Goal: Task Accomplishment & Management: Manage account settings

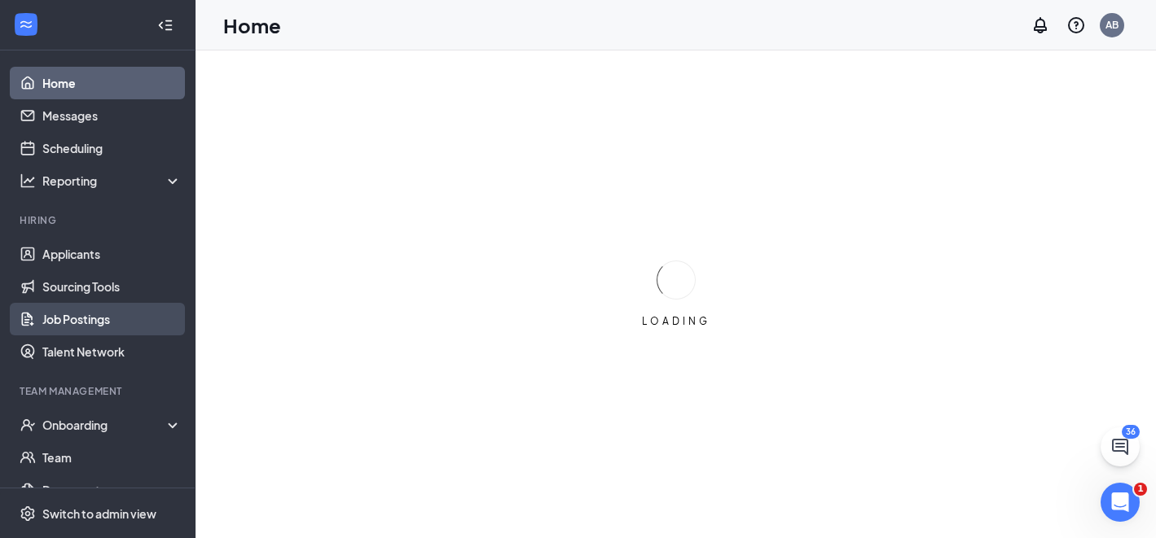
click at [108, 322] on link "Job Postings" at bounding box center [111, 319] width 139 height 33
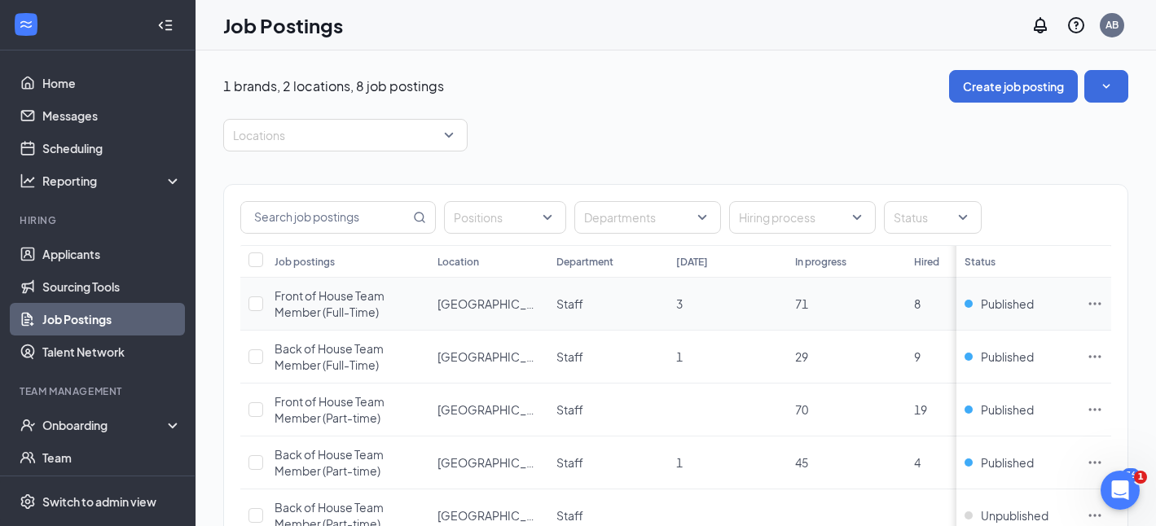
click at [1101, 307] on icon "Ellipses" at bounding box center [1095, 304] width 16 height 16
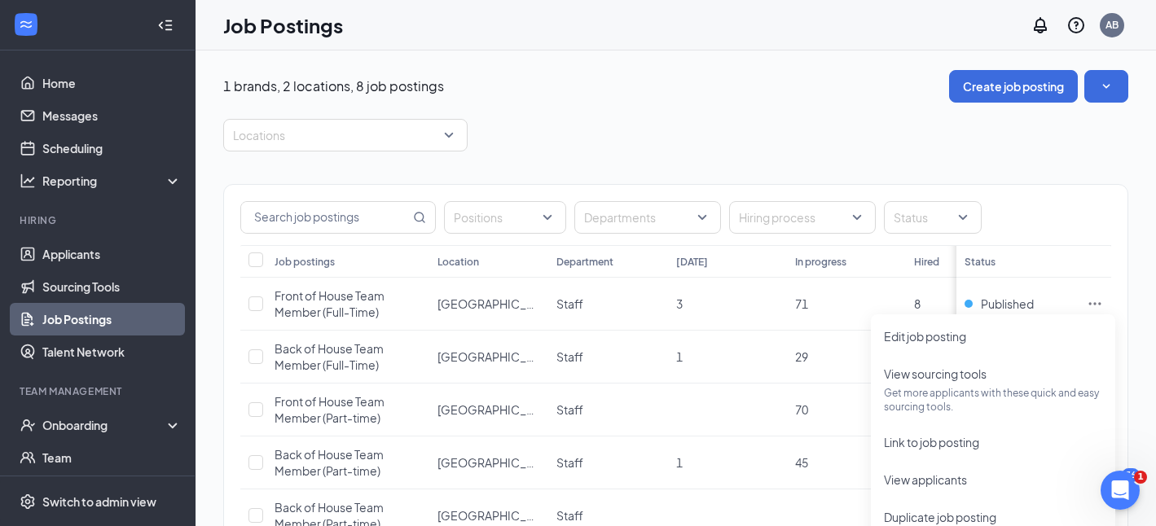
click at [1054, 197] on div "Positions Departments Hiring process Status" at bounding box center [675, 215] width 903 height 60
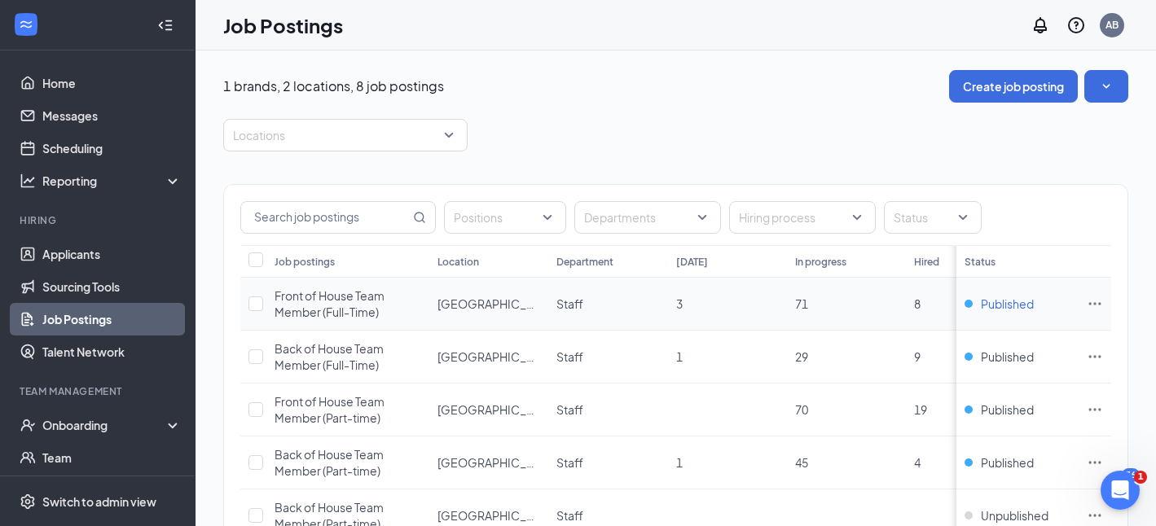
click at [1030, 308] on span "Published" at bounding box center [1007, 304] width 53 height 16
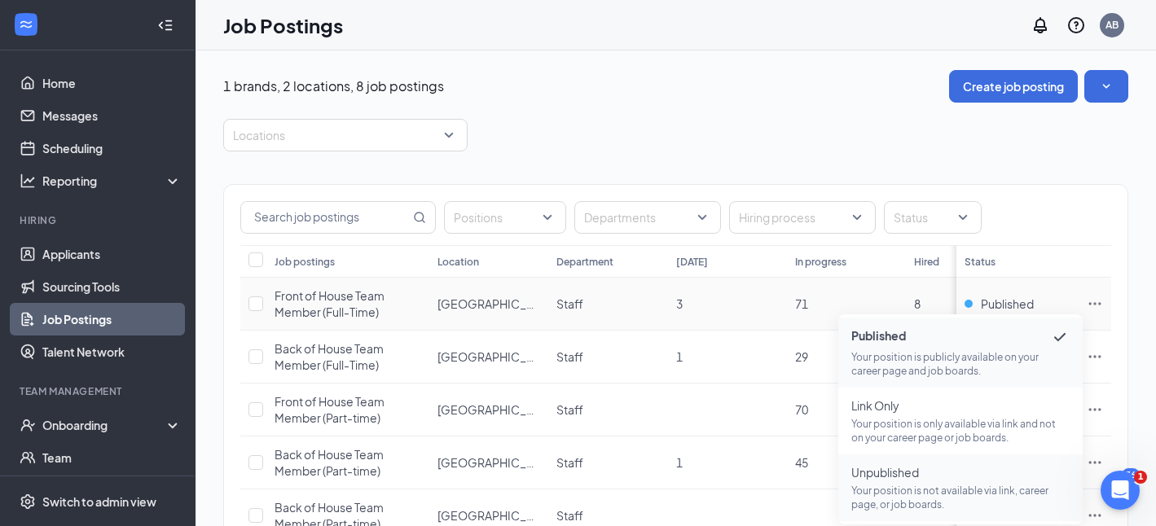
click at [999, 467] on span "Unpublished" at bounding box center [960, 472] width 218 height 16
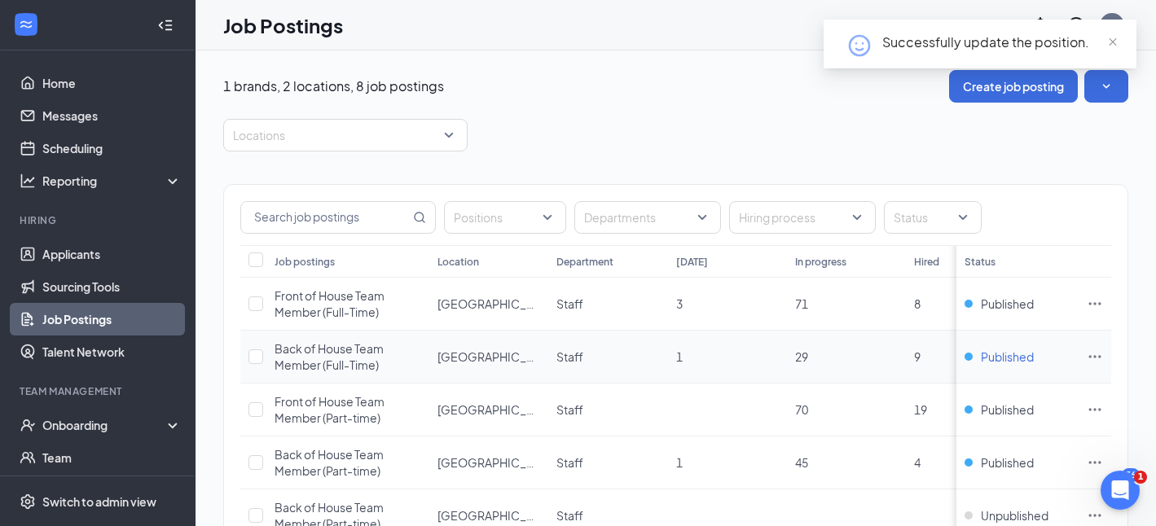
click at [1029, 361] on span "Published" at bounding box center [1007, 357] width 53 height 16
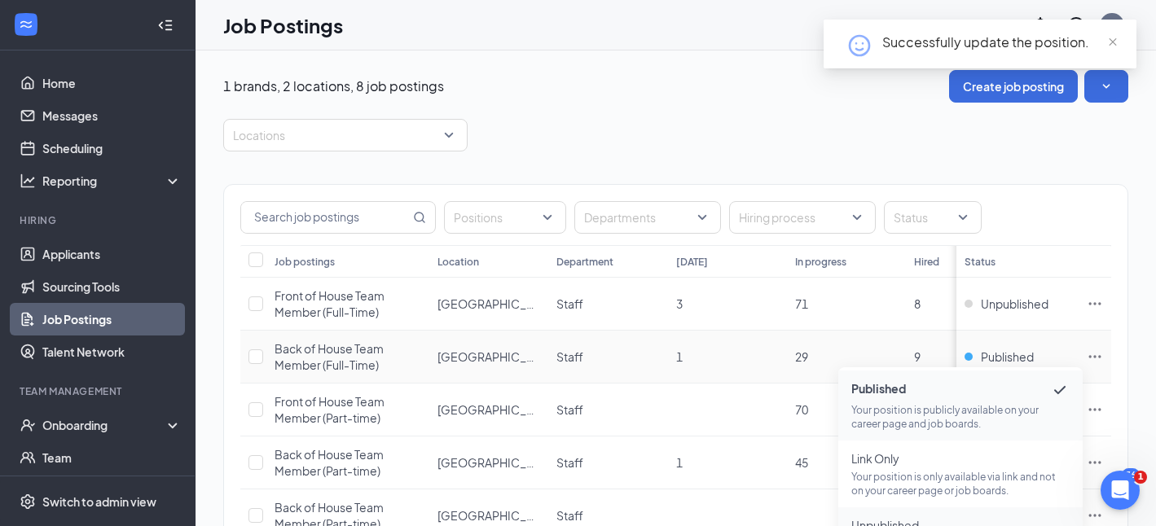
click at [995, 521] on span "Unpublished" at bounding box center [960, 525] width 218 height 16
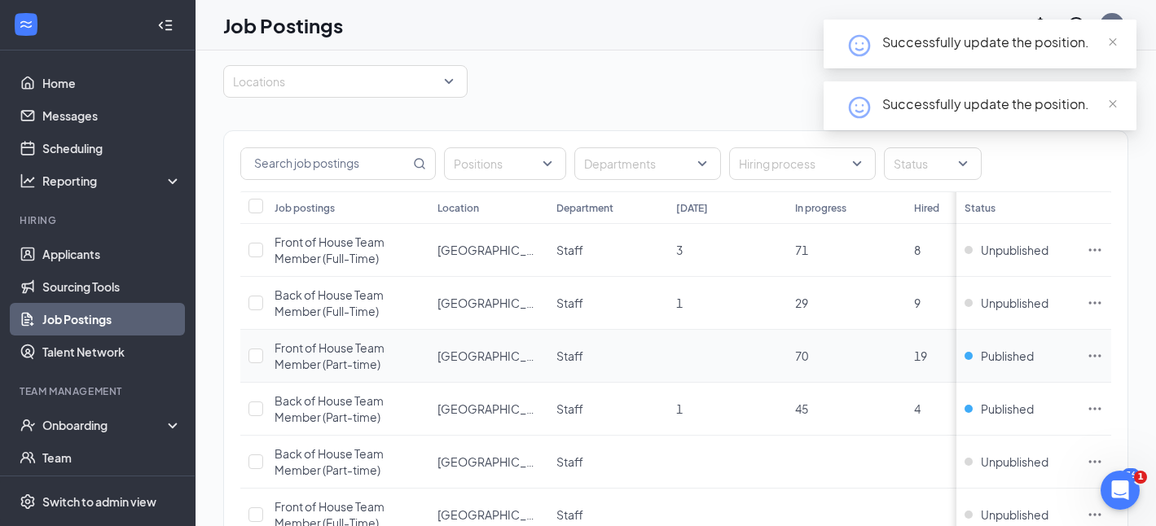
scroll to position [55, 0]
click at [1019, 354] on span "Published" at bounding box center [1007, 355] width 53 height 16
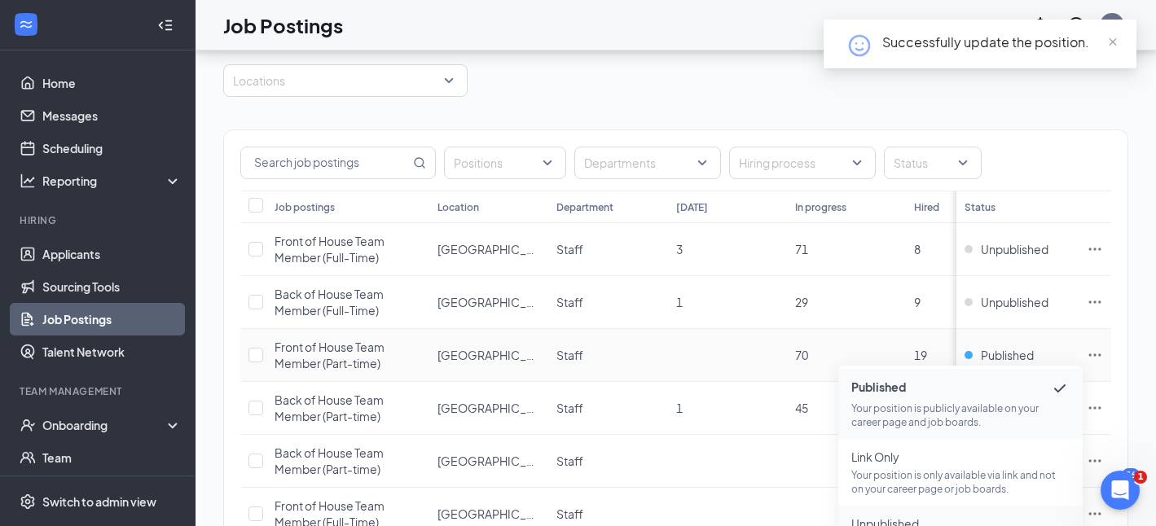
click at [971, 516] on span "Unpublished" at bounding box center [960, 524] width 218 height 16
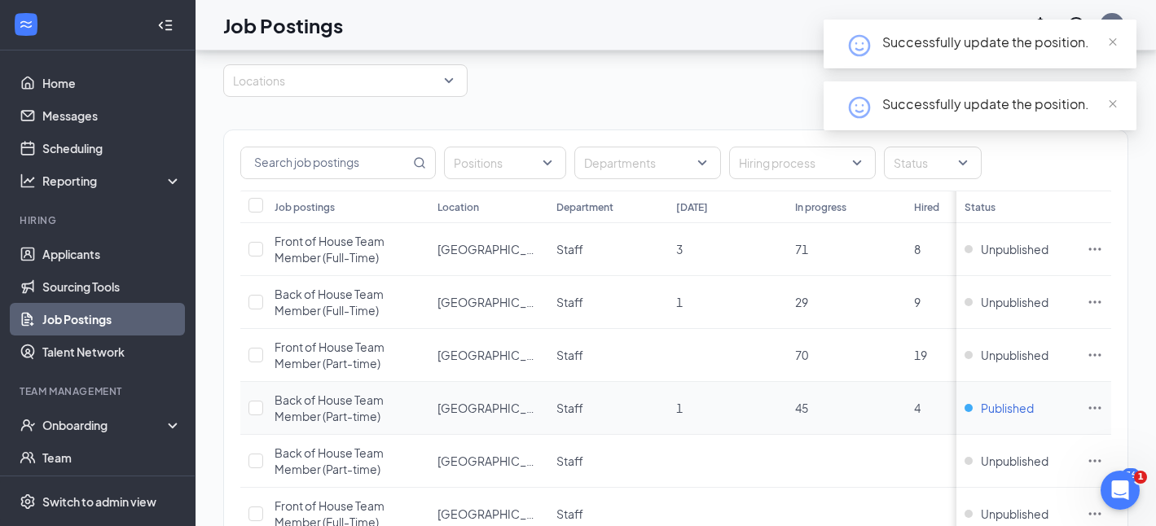
click at [1007, 406] on span "Published" at bounding box center [1007, 408] width 53 height 16
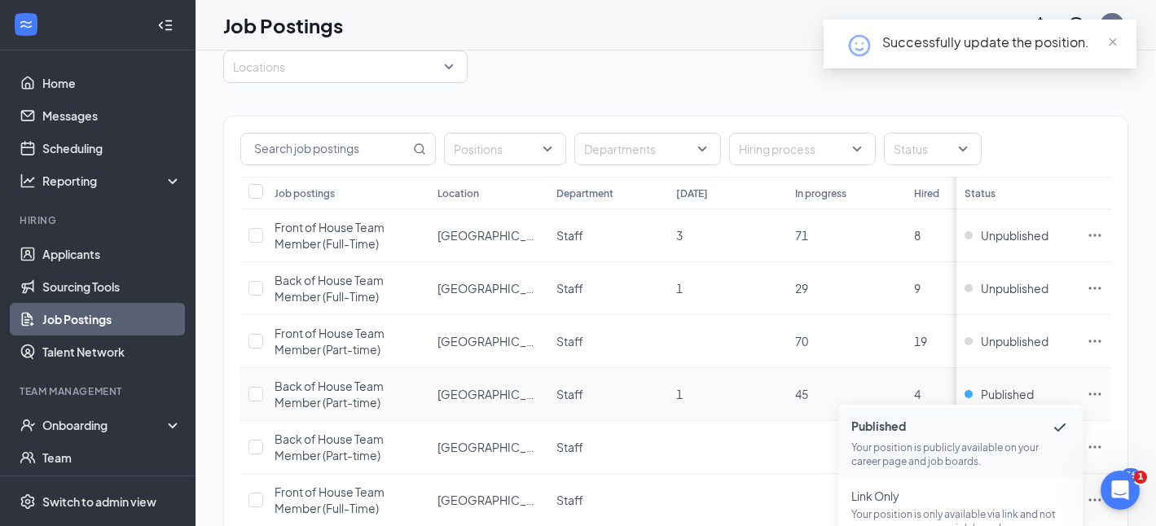
scroll to position [137, 0]
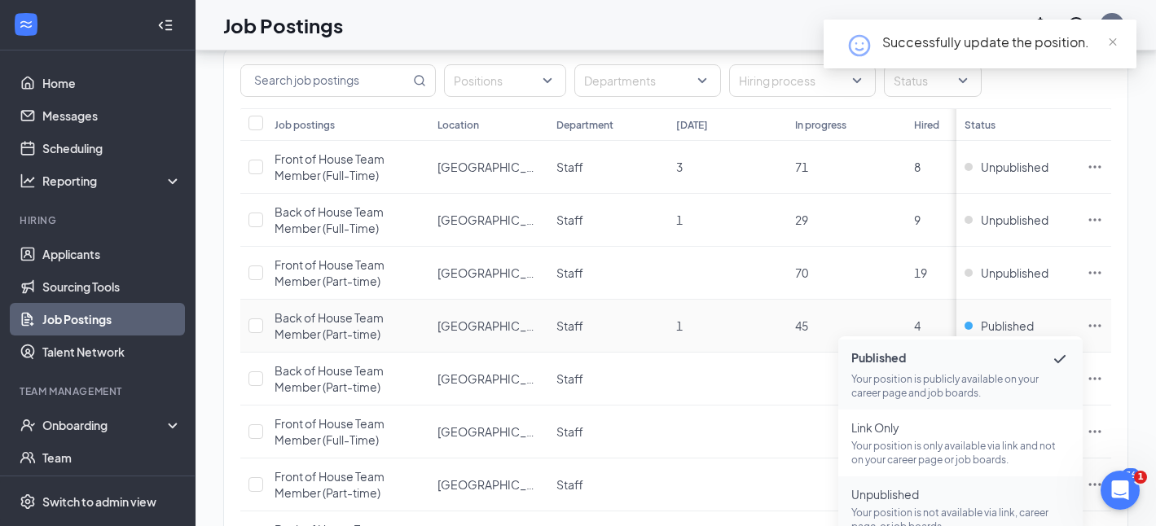
click at [982, 494] on span "Unpublished" at bounding box center [960, 494] width 218 height 16
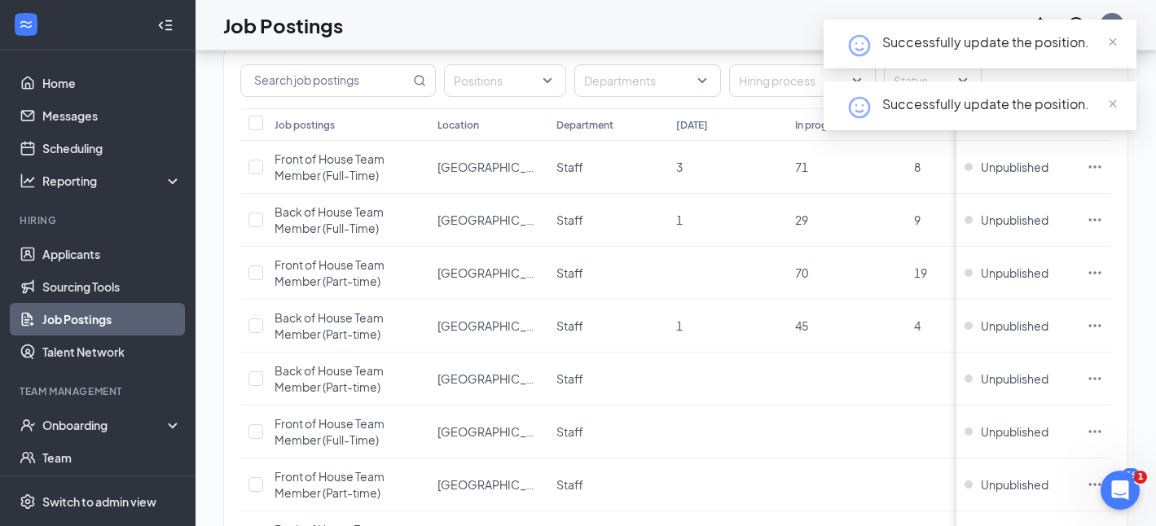
click at [1149, 366] on div "1 brands, 2 locations, 8 job postings Create job posting Locations Positions De…" at bounding box center [676, 284] width 960 height 741
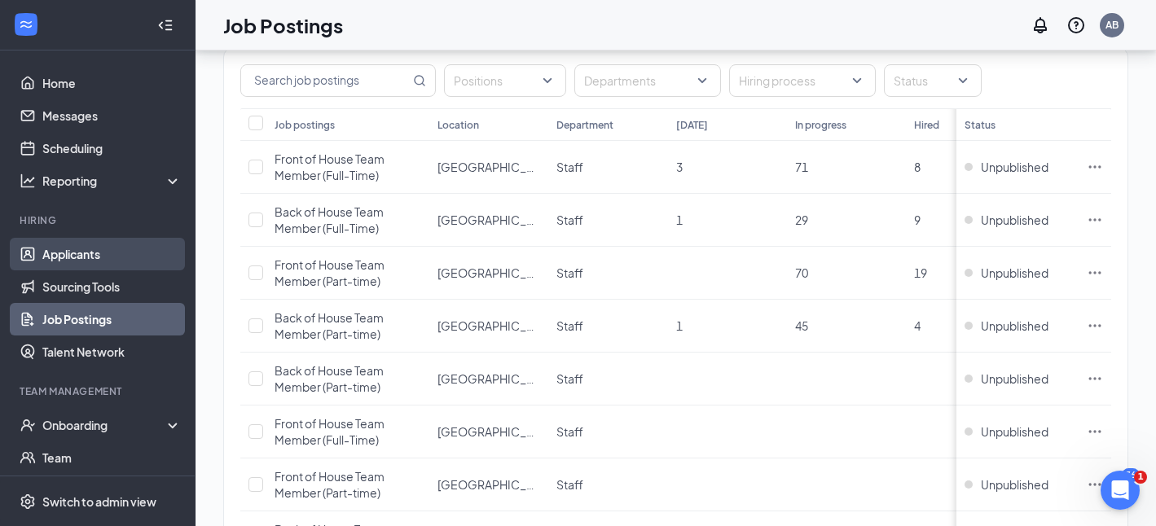
click at [105, 248] on link "Applicants" at bounding box center [111, 254] width 139 height 33
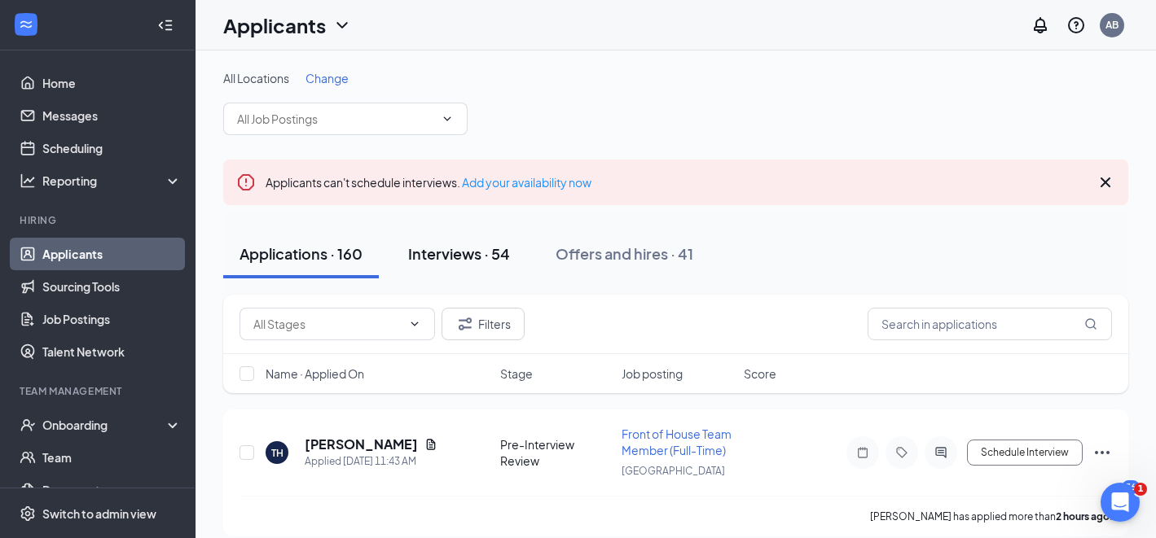
click at [498, 248] on div "Interviews · 54" at bounding box center [459, 254] width 102 height 20
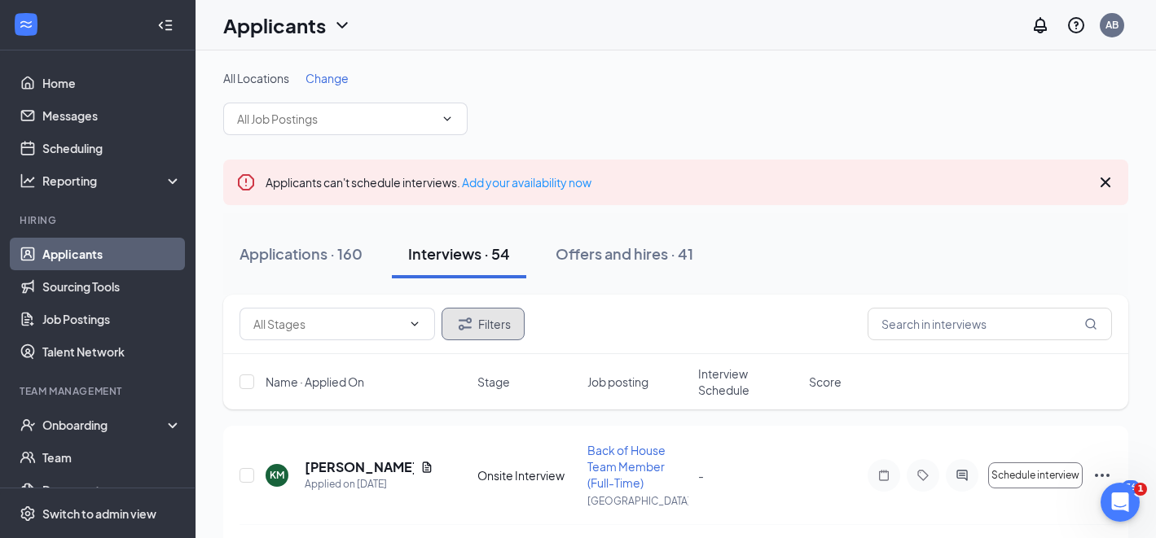
click at [515, 322] on button "Filters" at bounding box center [483, 324] width 83 height 33
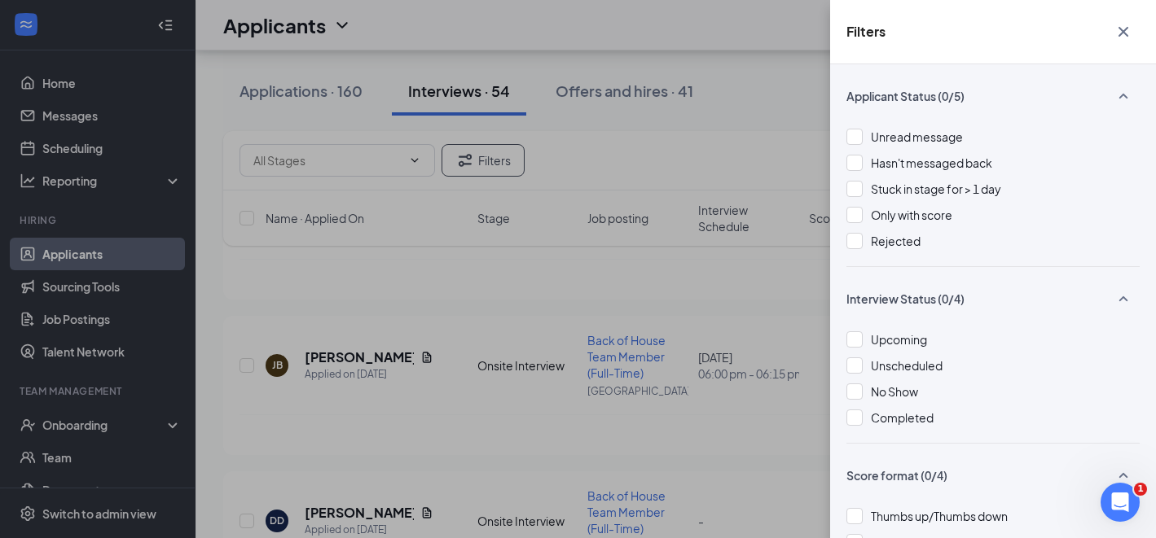
click at [699, 283] on div "Filters Applicant Status (0/5) Unread message Hasn't messaged back Stuck in sta…" at bounding box center [578, 269] width 1156 height 538
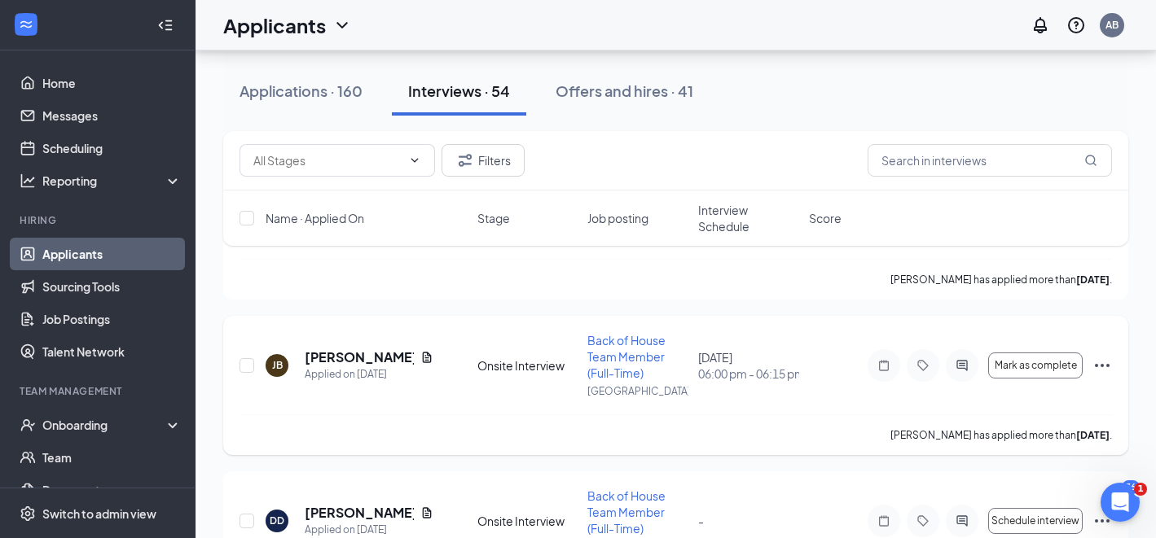
click at [452, 372] on div "[PERSON_NAME] Applied on [DATE]" at bounding box center [367, 366] width 202 height 34
click at [371, 358] on h5 "[PERSON_NAME]" at bounding box center [359, 358] width 109 height 18
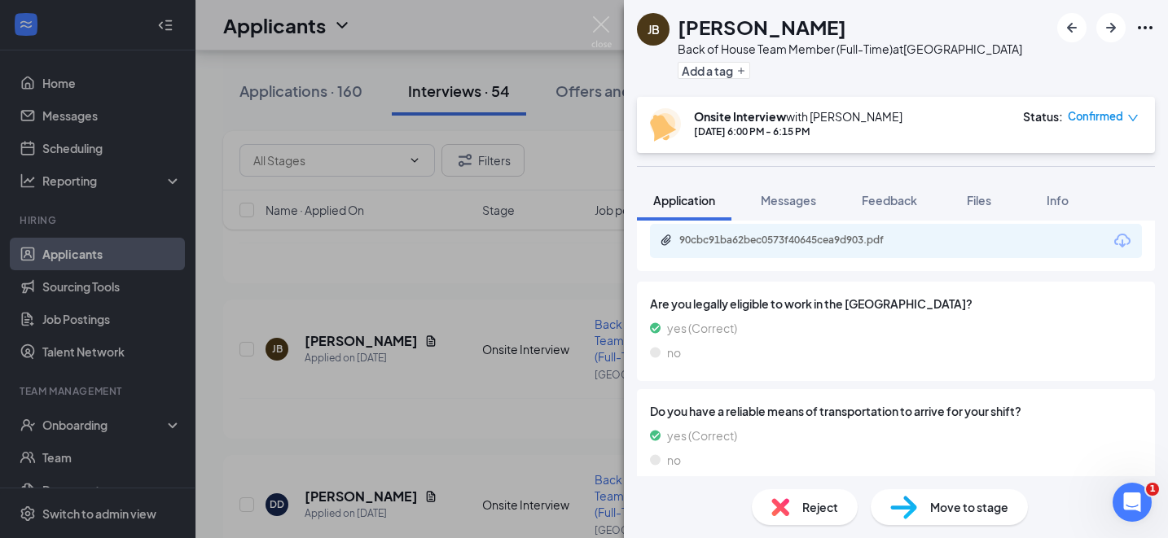
scroll to position [842, 0]
click at [971, 200] on span "Files" at bounding box center [979, 200] width 24 height 15
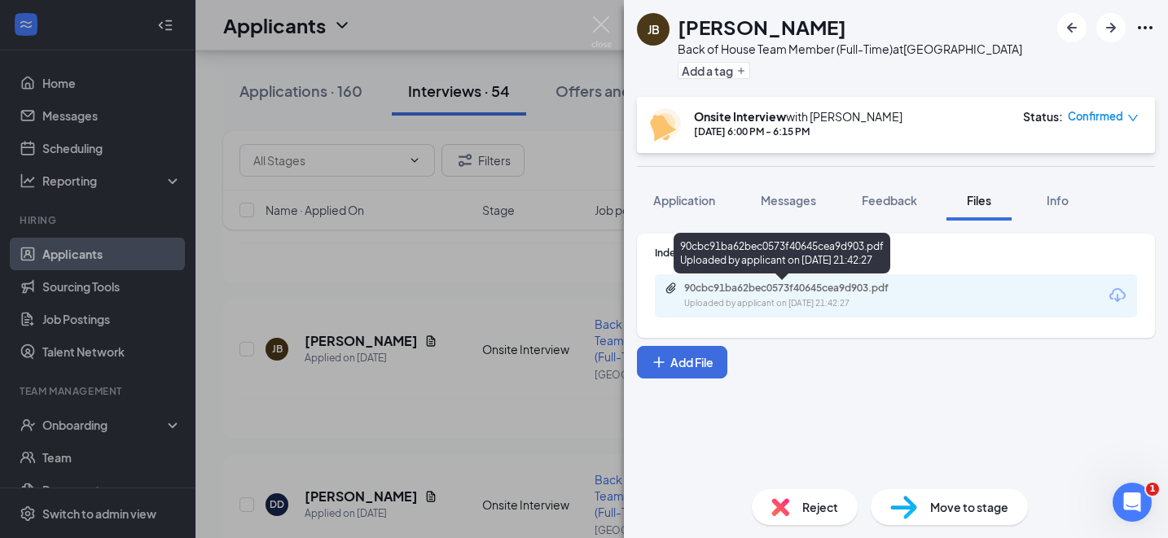
click at [762, 295] on div "90cbc91ba62bec0573f40645cea9d903.pdf Uploaded by applicant on [DATE] 21:42:27" at bounding box center [797, 296] width 264 height 29
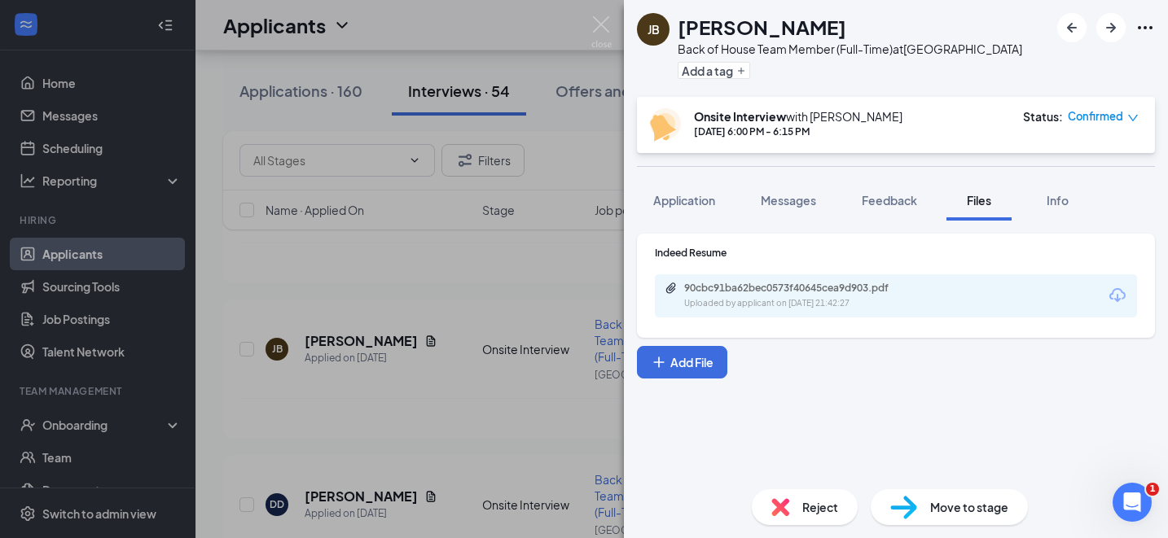
click at [503, 267] on div "[PERSON_NAME] Back of House Team Member (Full-Time) at [GEOGRAPHIC_DATA] Add a …" at bounding box center [584, 269] width 1168 height 538
